Goal: Information Seeking & Learning: Check status

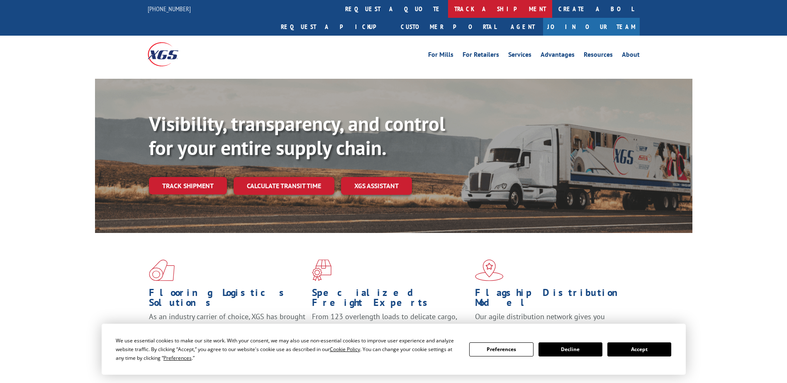
click at [448, 12] on link "track a shipment" at bounding box center [500, 9] width 104 height 18
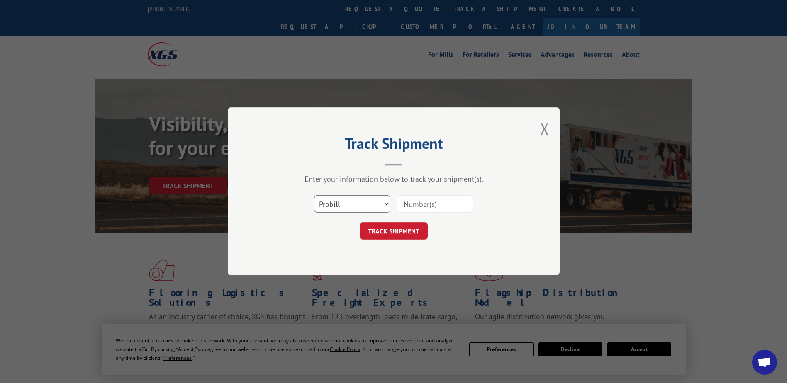
click at [369, 206] on select "Select category... Probill BOL PO" at bounding box center [352, 204] width 76 height 17
click at [314, 196] on select "Select category... Probill BOL PO" at bounding box center [352, 204] width 76 height 17
click at [440, 201] on input at bounding box center [434, 204] width 76 height 17
paste input "31440179"
type input "31440179"
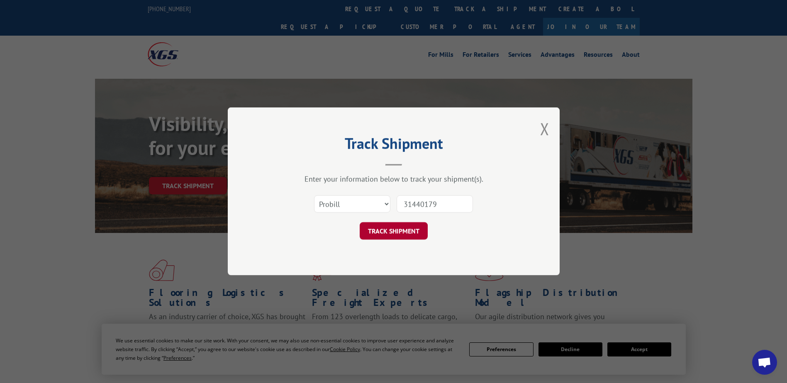
click at [396, 227] on button "TRACK SHIPMENT" at bounding box center [394, 231] width 68 height 17
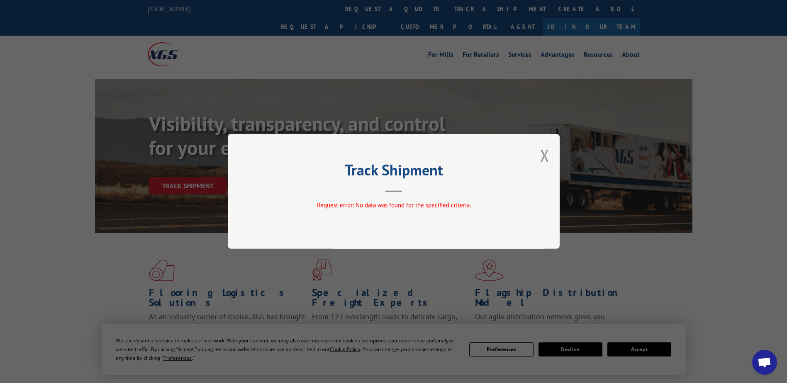
click at [382, 177] on h2 "Track Shipment" at bounding box center [393, 172] width 249 height 16
click at [550, 155] on div "Track Shipment Request error: No data was found for the specified criteria." at bounding box center [394, 191] width 332 height 115
click at [533, 157] on div "Track Shipment Request error: No data was found for the specified criteria." at bounding box center [394, 191] width 332 height 115
click at [539, 156] on div "Track Shipment Request error: No data was found for the specified criteria." at bounding box center [394, 191] width 332 height 115
click at [542, 156] on button "Close modal" at bounding box center [544, 155] width 9 height 22
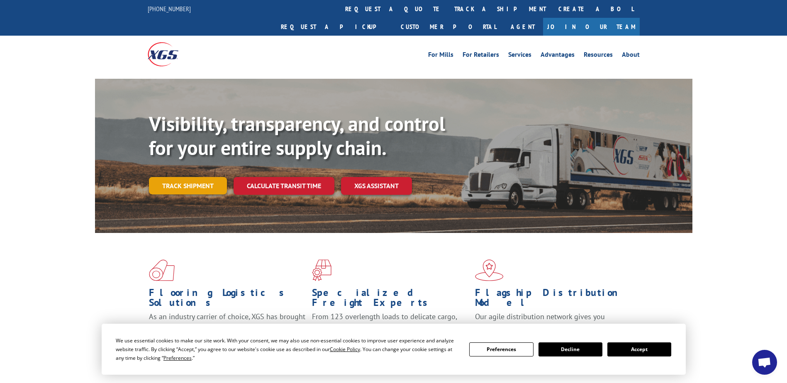
click at [199, 177] on link "Track shipment" at bounding box center [188, 185] width 78 height 17
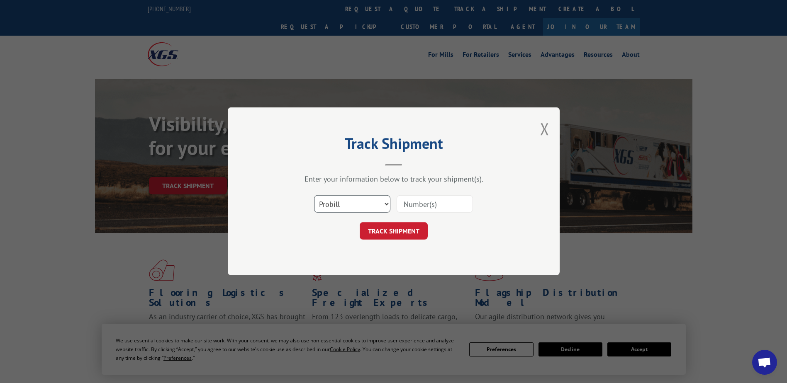
click at [351, 199] on select "Select category... Probill BOL PO" at bounding box center [352, 204] width 76 height 17
select select "bol"
click at [314, 196] on select "Select category... Probill BOL PO" at bounding box center [352, 204] width 76 height 17
click at [409, 205] on input at bounding box center [434, 204] width 76 height 17
paste input "31440179"
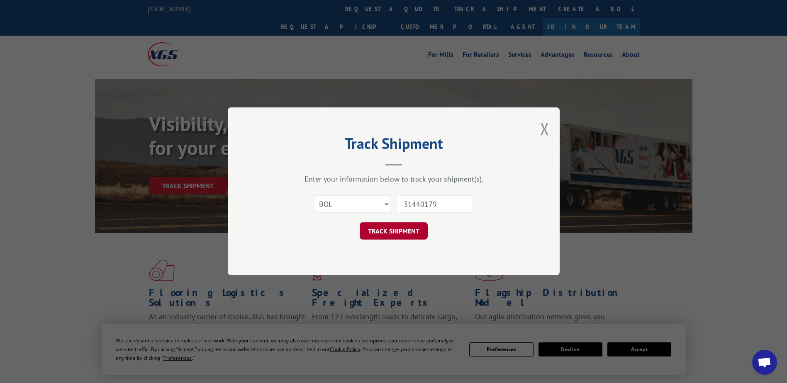
type input "31440179"
click at [408, 228] on button "TRACK SHIPMENT" at bounding box center [394, 231] width 68 height 17
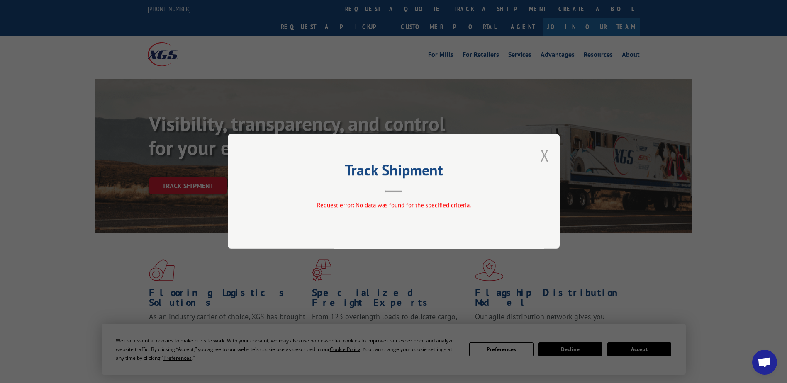
click at [547, 157] on button "Close modal" at bounding box center [544, 155] width 9 height 22
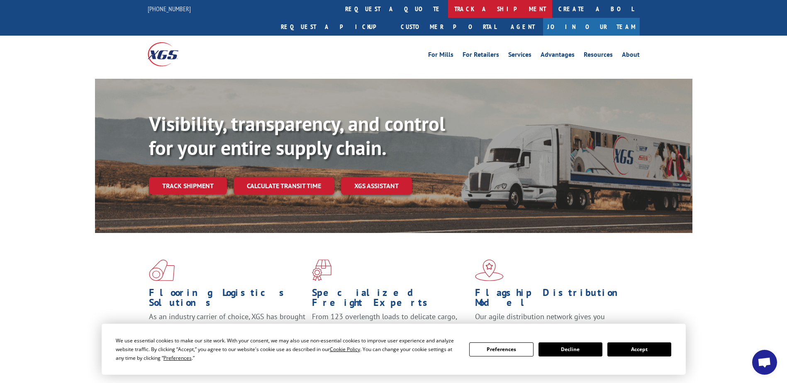
click at [448, 16] on link "track a shipment" at bounding box center [500, 9] width 104 height 18
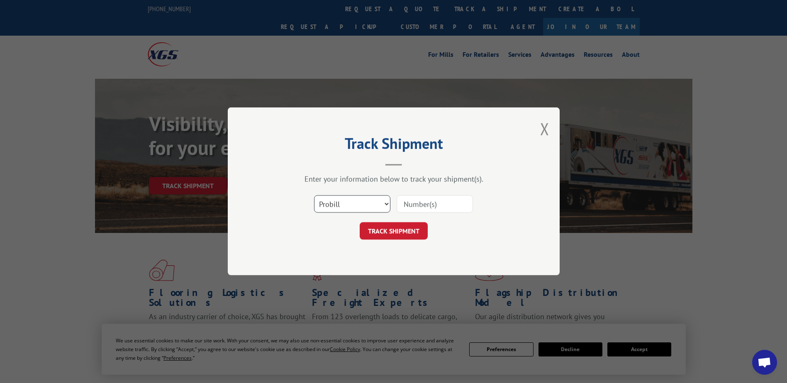
click at [364, 197] on select "Select category... Probill BOL PO" at bounding box center [352, 204] width 76 height 17
select select "po"
click at [314, 196] on select "Select category... Probill BOL PO" at bounding box center [352, 204] width 76 height 17
click at [431, 200] on input at bounding box center [434, 204] width 76 height 17
paste input "31440179"
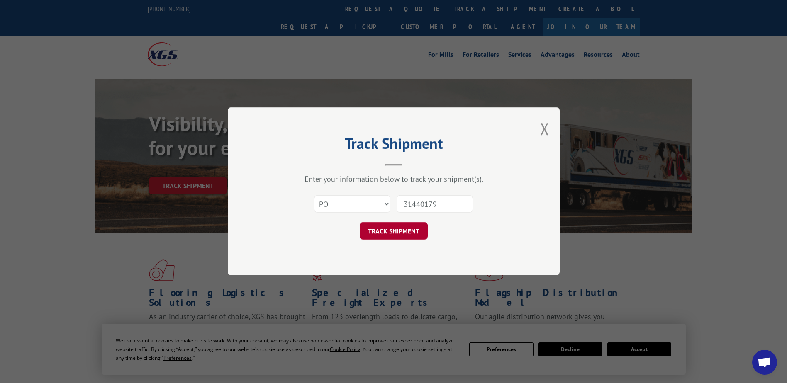
type input "31440179"
click at [408, 224] on button "TRACK SHIPMENT" at bounding box center [394, 231] width 68 height 17
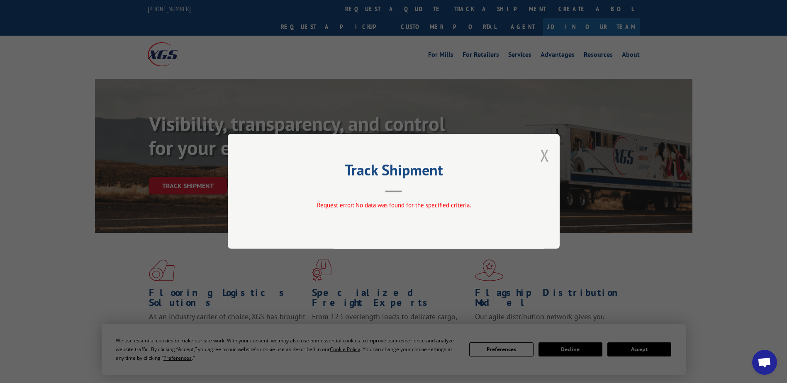
click at [548, 155] on button "Close modal" at bounding box center [544, 155] width 9 height 22
